Goal: Navigation & Orientation: Locate item on page

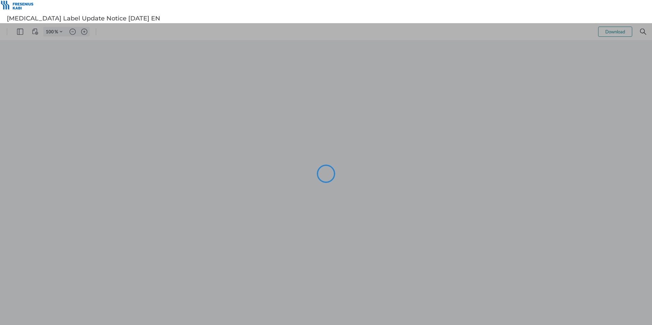
type input "105"
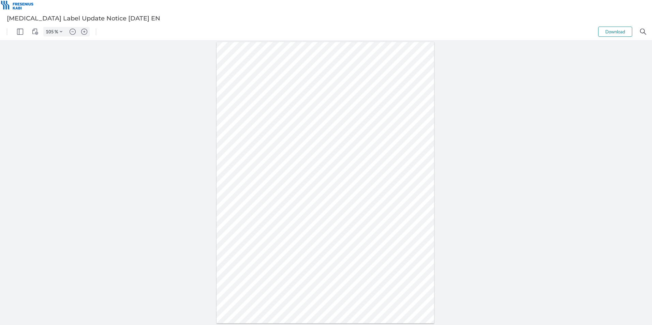
click at [470, 168] on div at bounding box center [326, 183] width 652 height 285
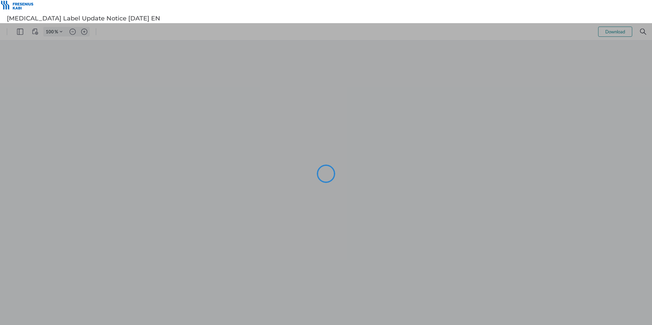
type input "105"
